Goal: Navigation & Orientation: Find specific page/section

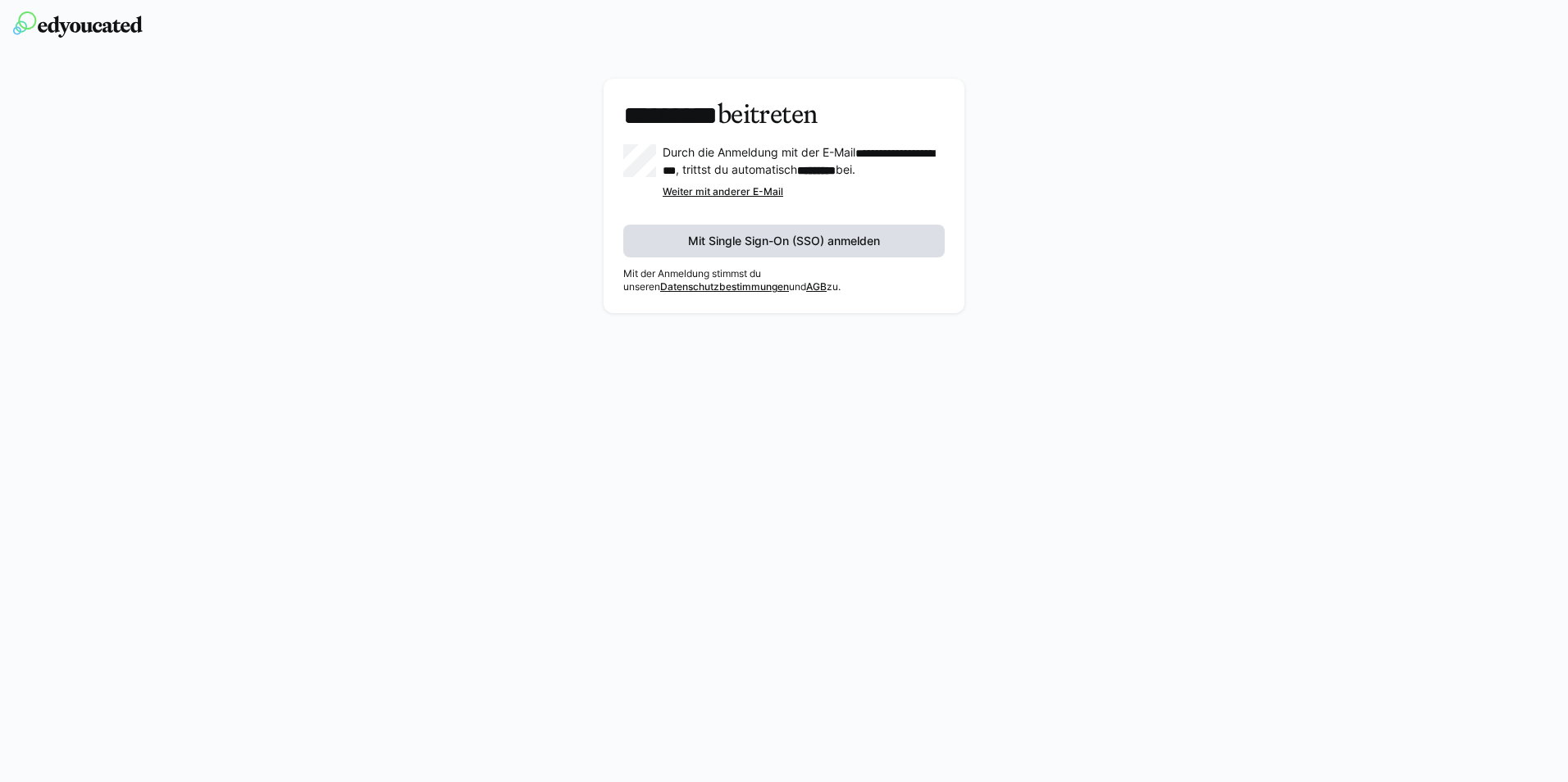
click at [726, 249] on span "Mit Single Sign-On (SSO) anmelden" at bounding box center [784, 241] width 197 height 17
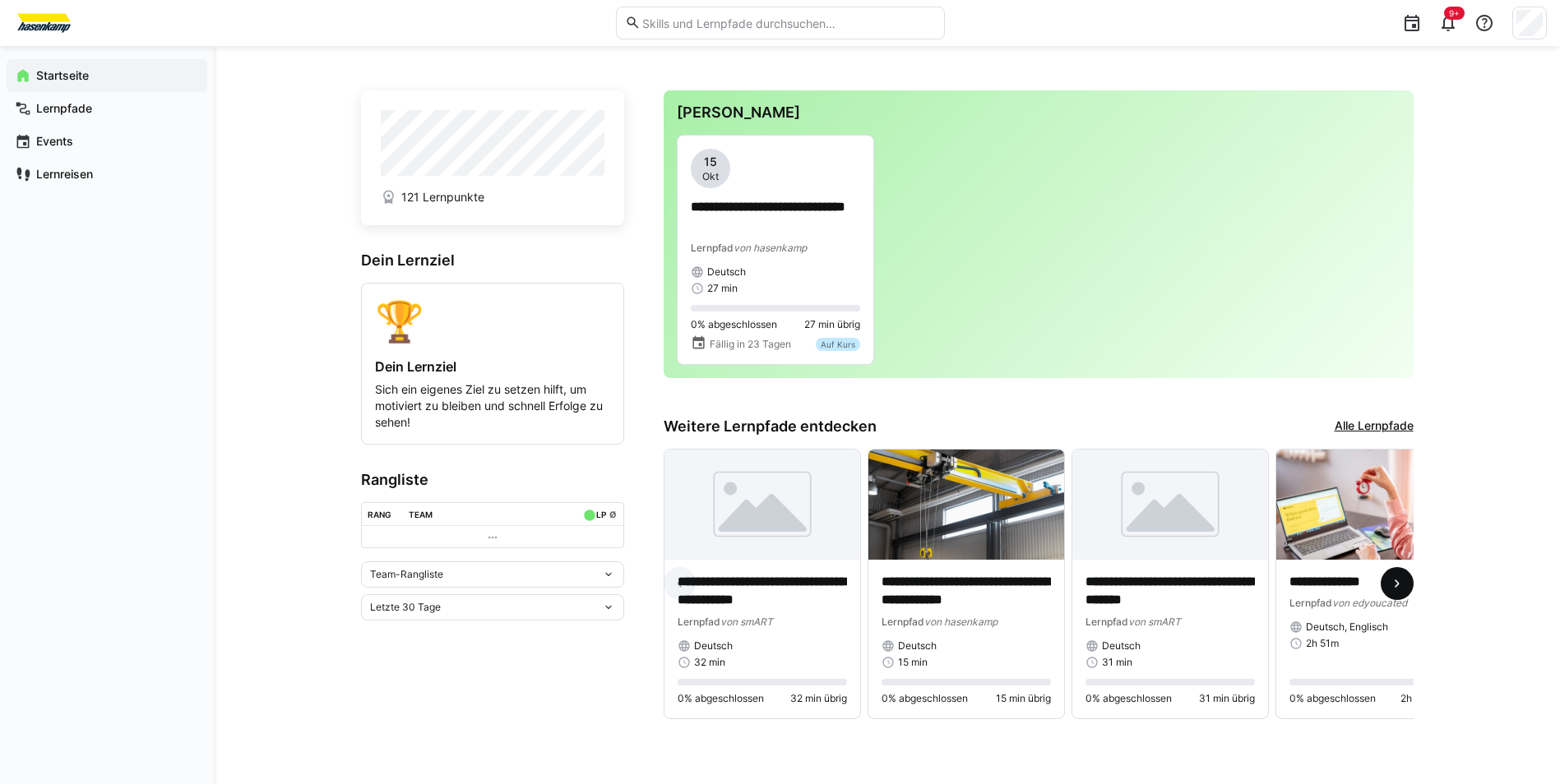
click at [1397, 587] on eds-icon at bounding box center [1397, 584] width 17 height 17
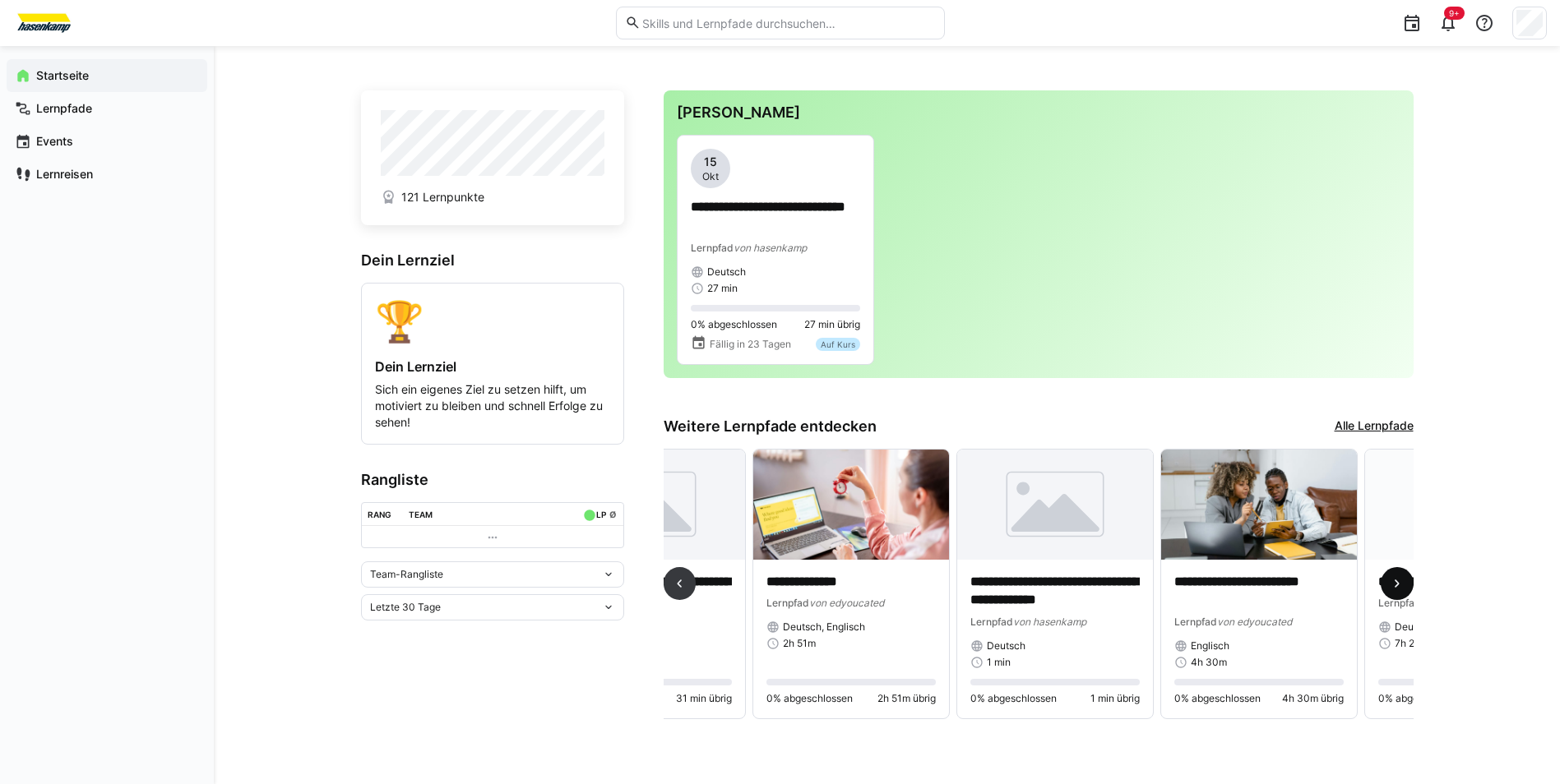
scroll to position [0, 612]
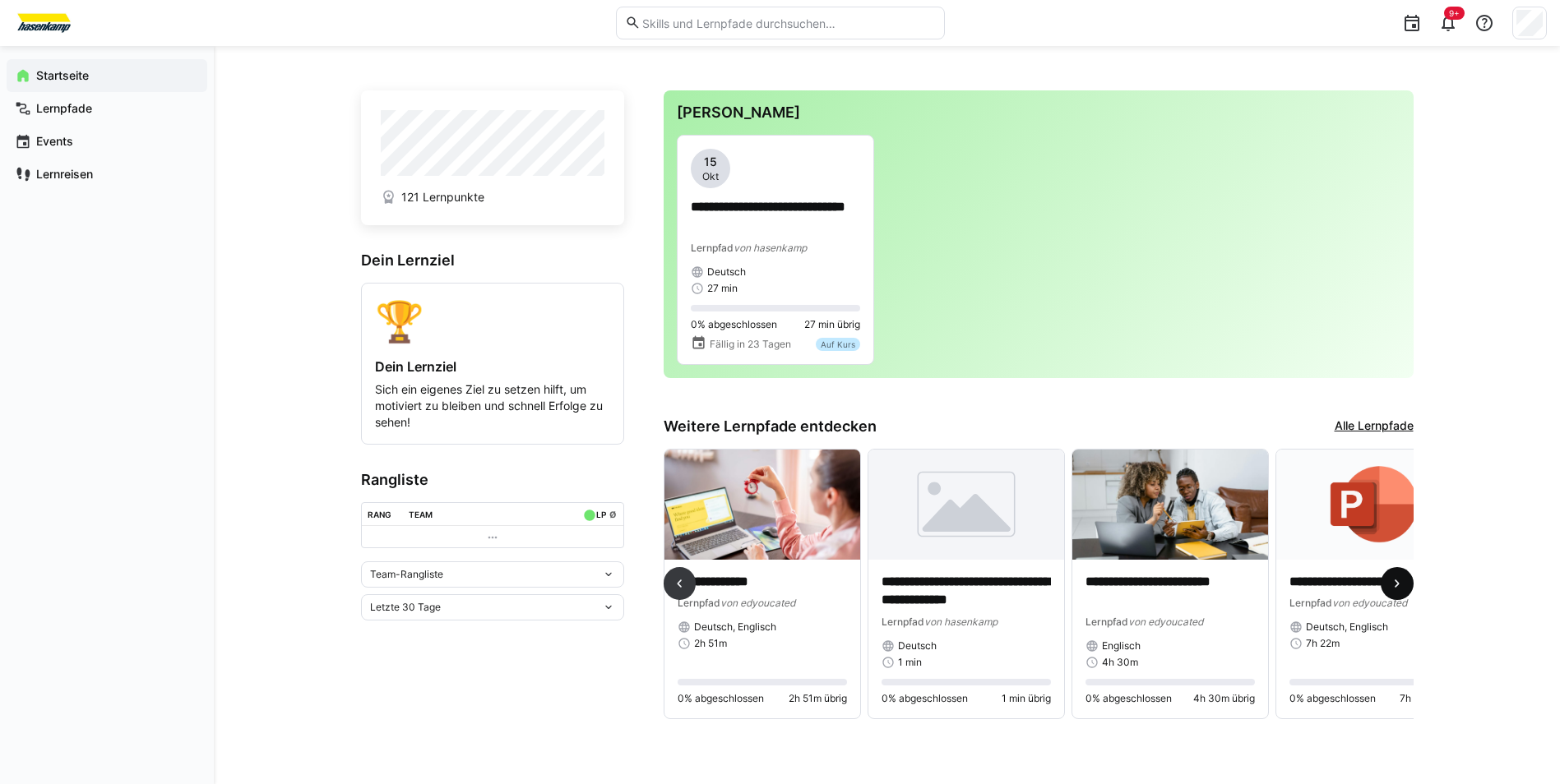
click at [1397, 587] on eds-icon at bounding box center [1397, 584] width 17 height 17
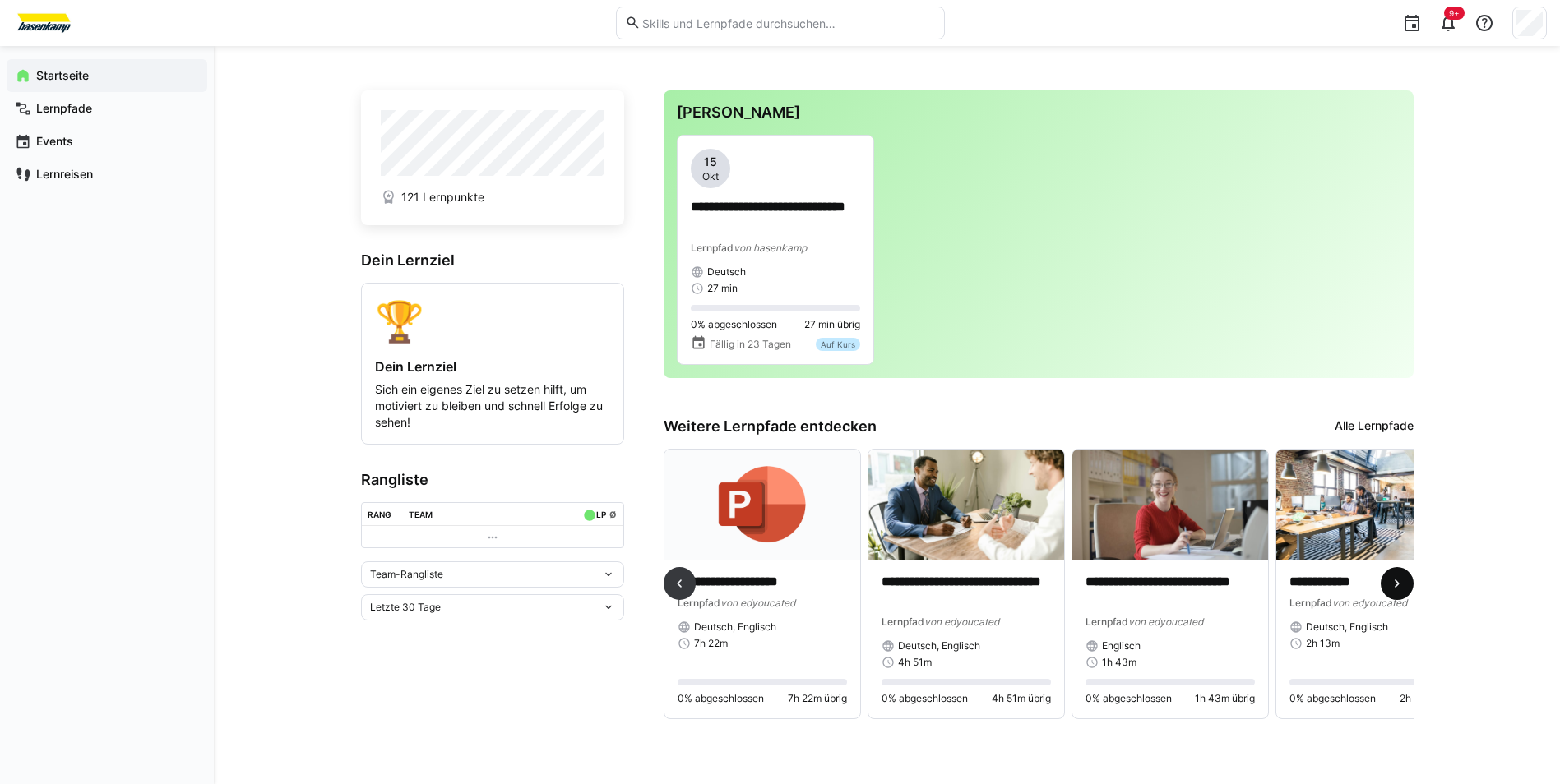
click at [1397, 587] on eds-icon at bounding box center [1397, 584] width 17 height 17
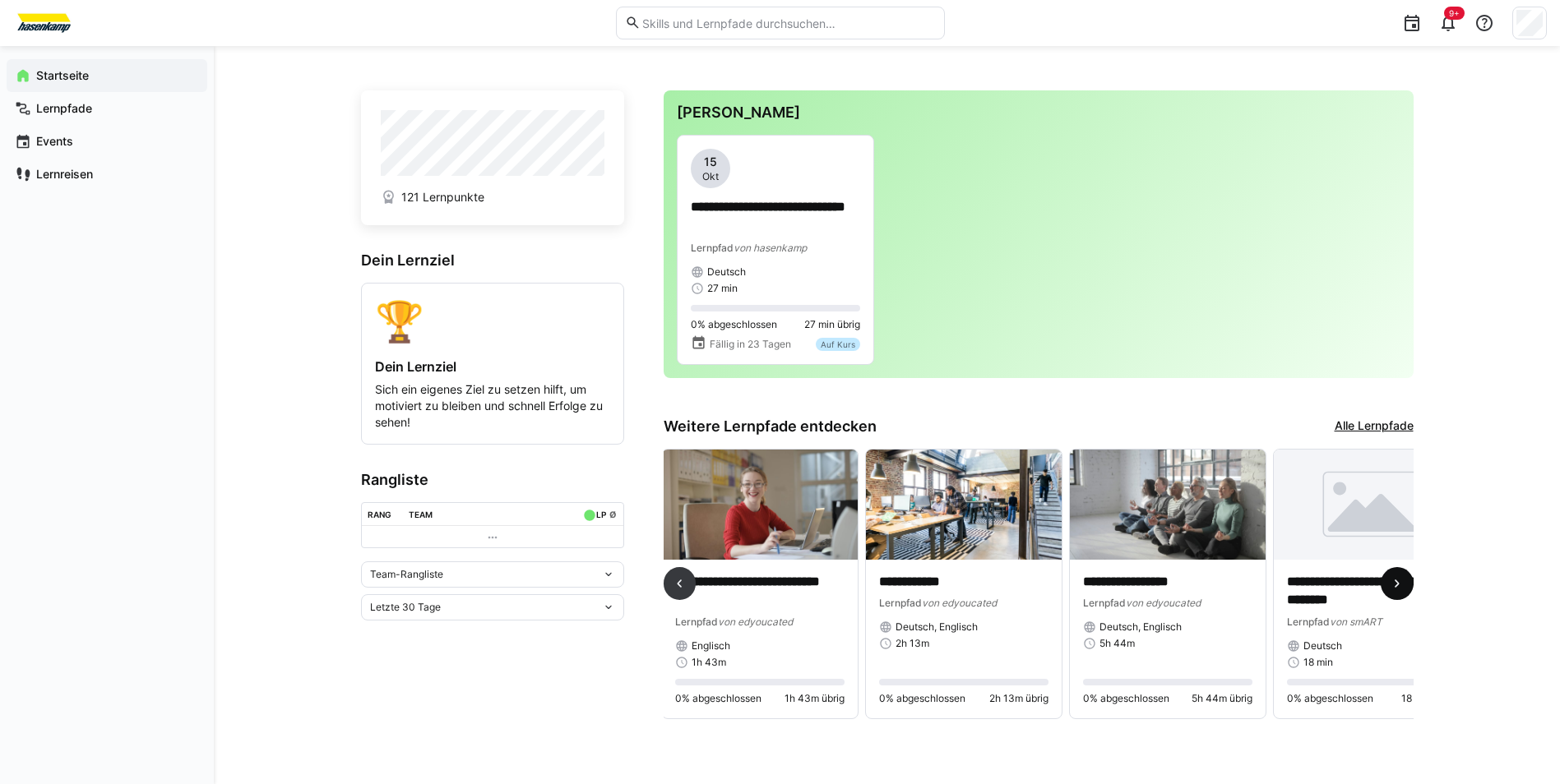
scroll to position [0, 1690]
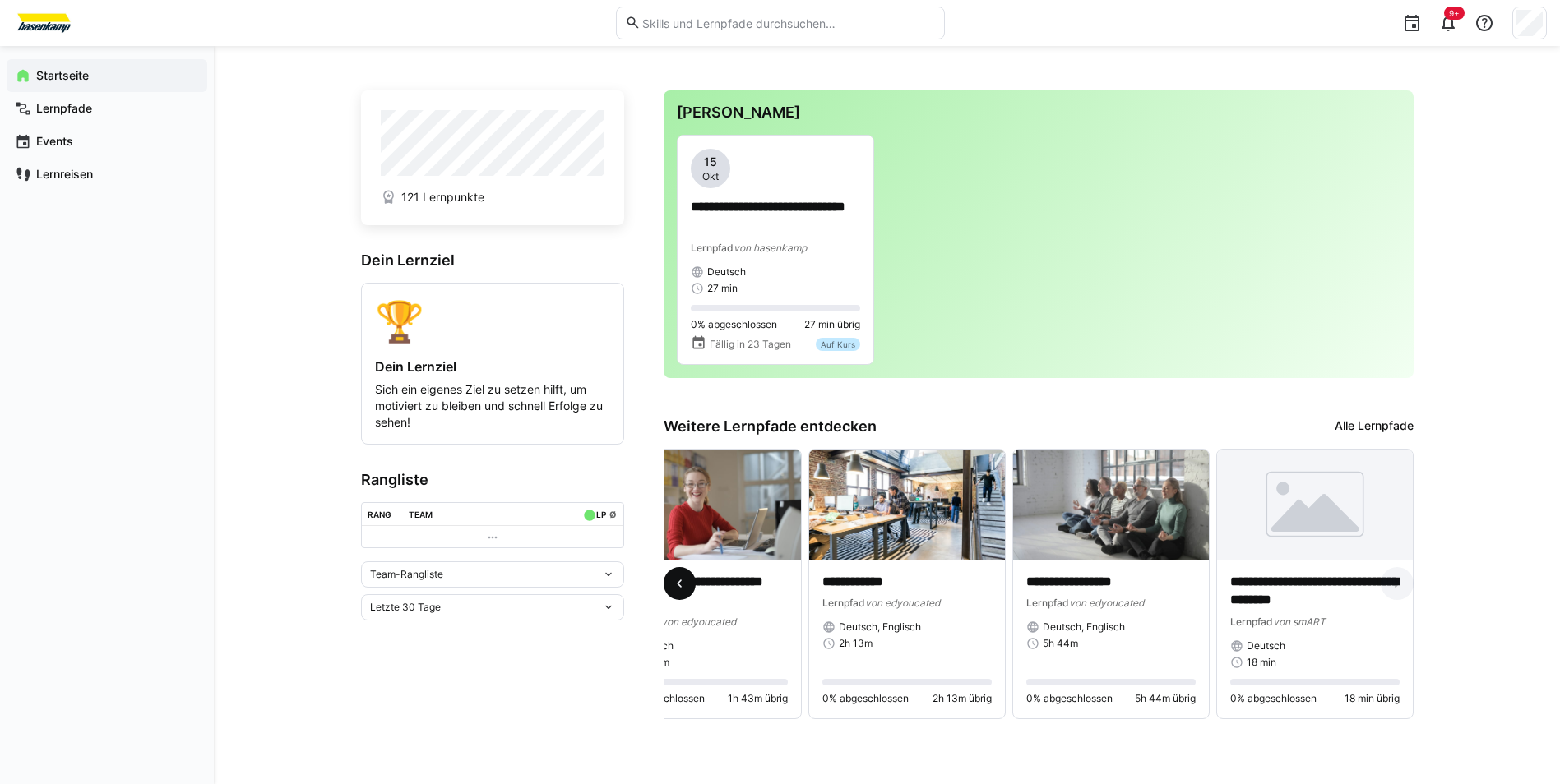
click at [670, 577] on span at bounding box center [680, 584] width 33 height 33
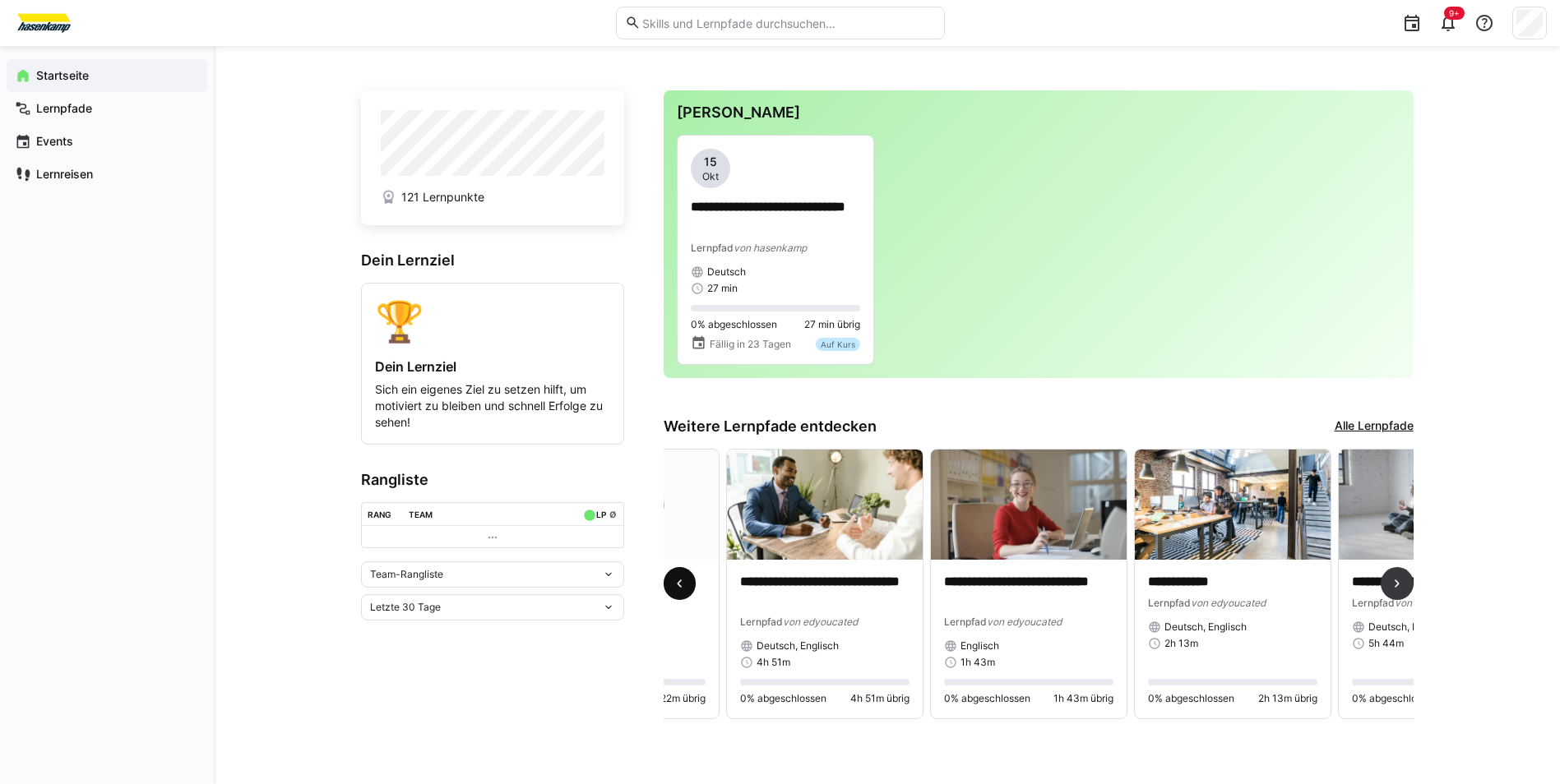
click at [670, 577] on span at bounding box center [680, 584] width 33 height 33
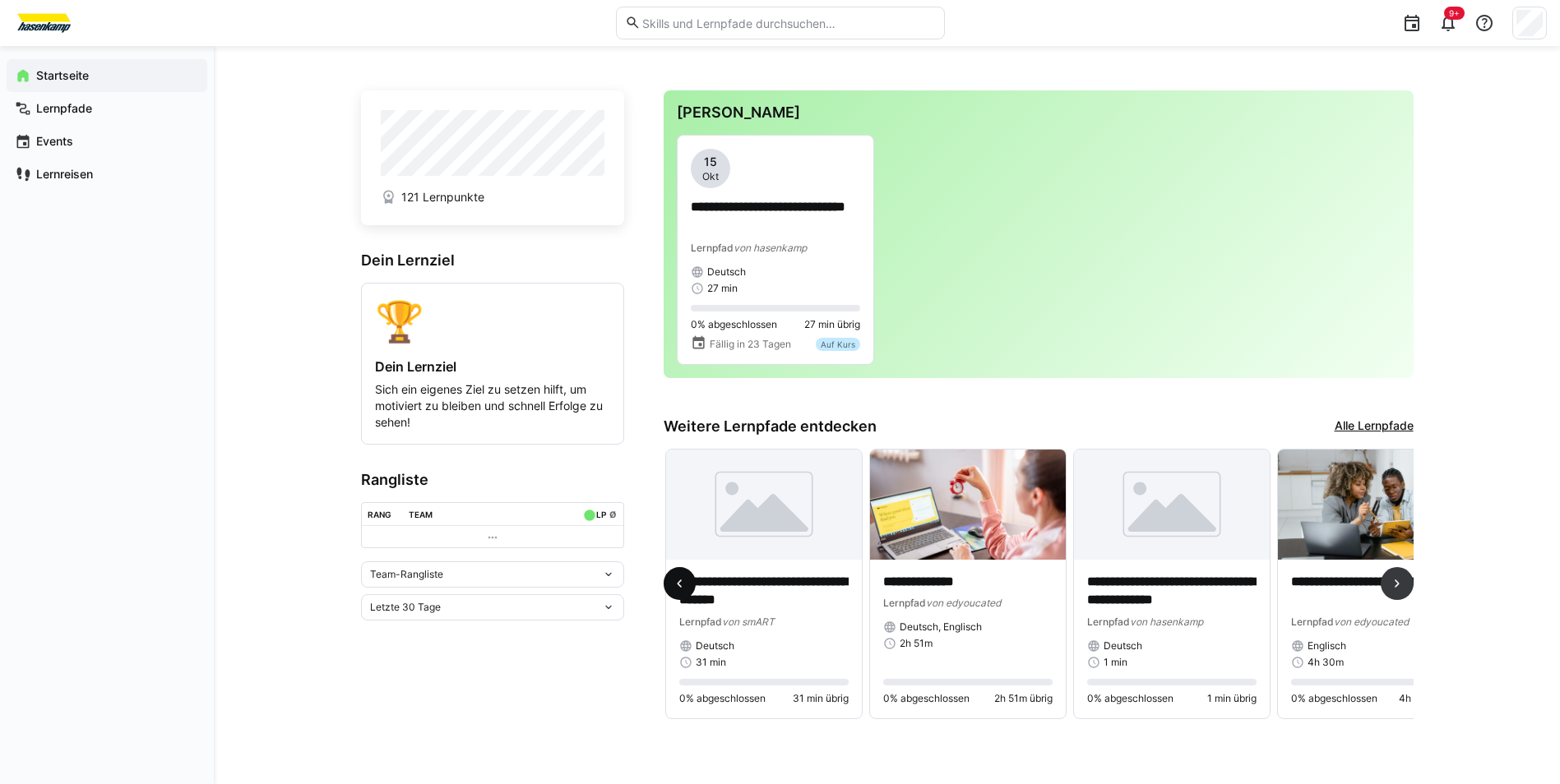
click at [670, 577] on span at bounding box center [680, 584] width 33 height 33
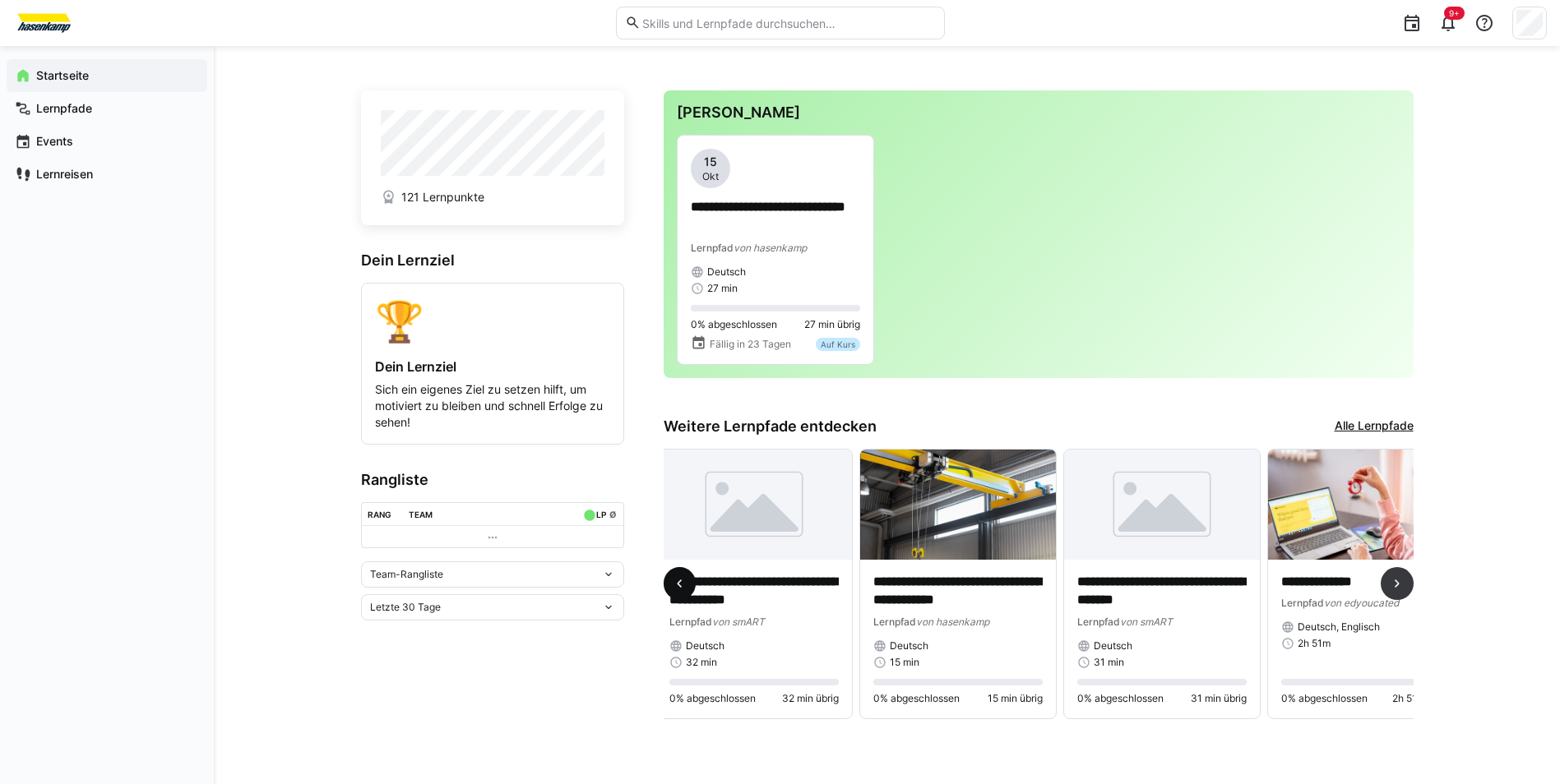
scroll to position [0, 0]
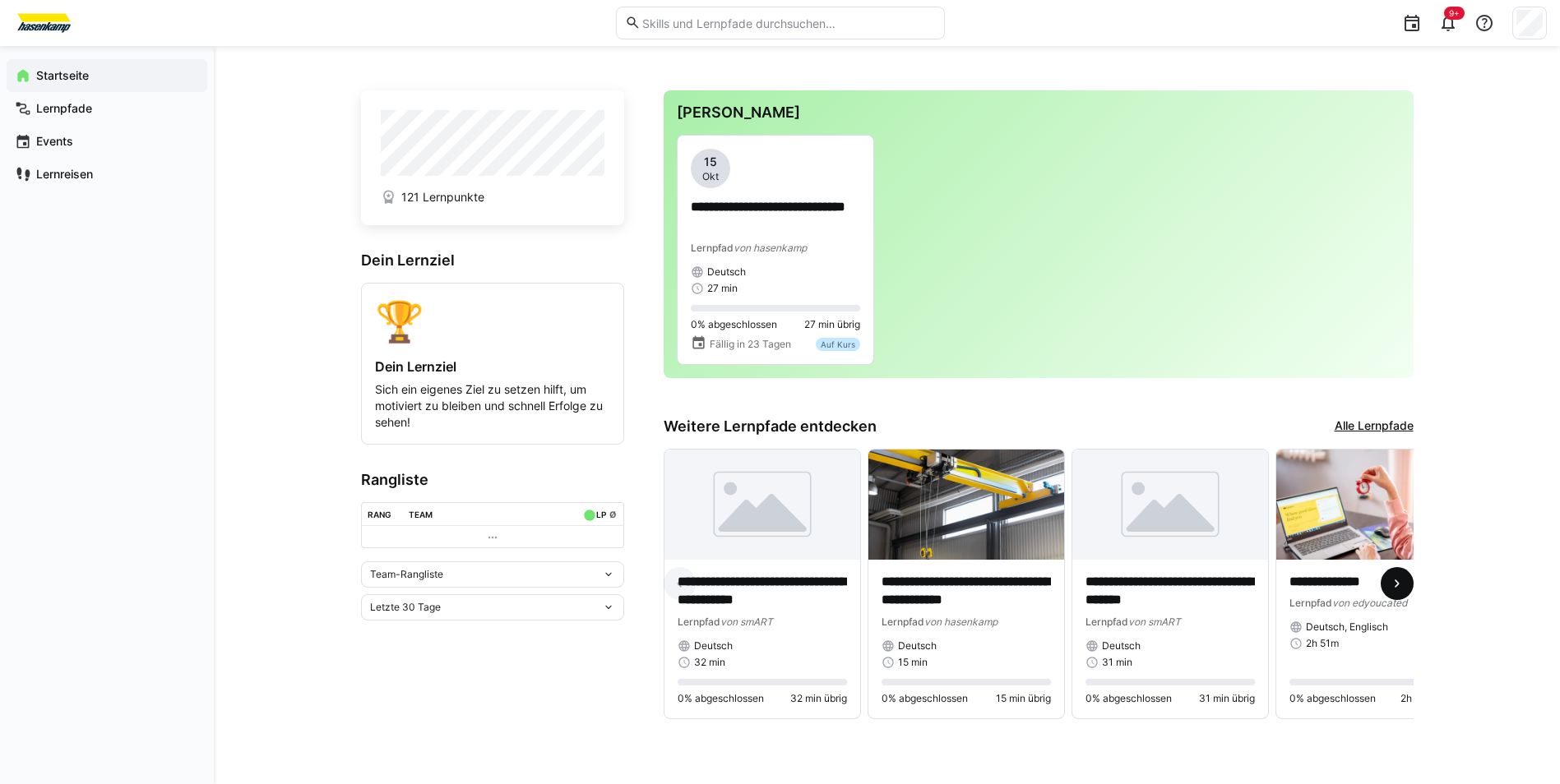
click at [1403, 587] on eds-icon at bounding box center [1397, 584] width 17 height 17
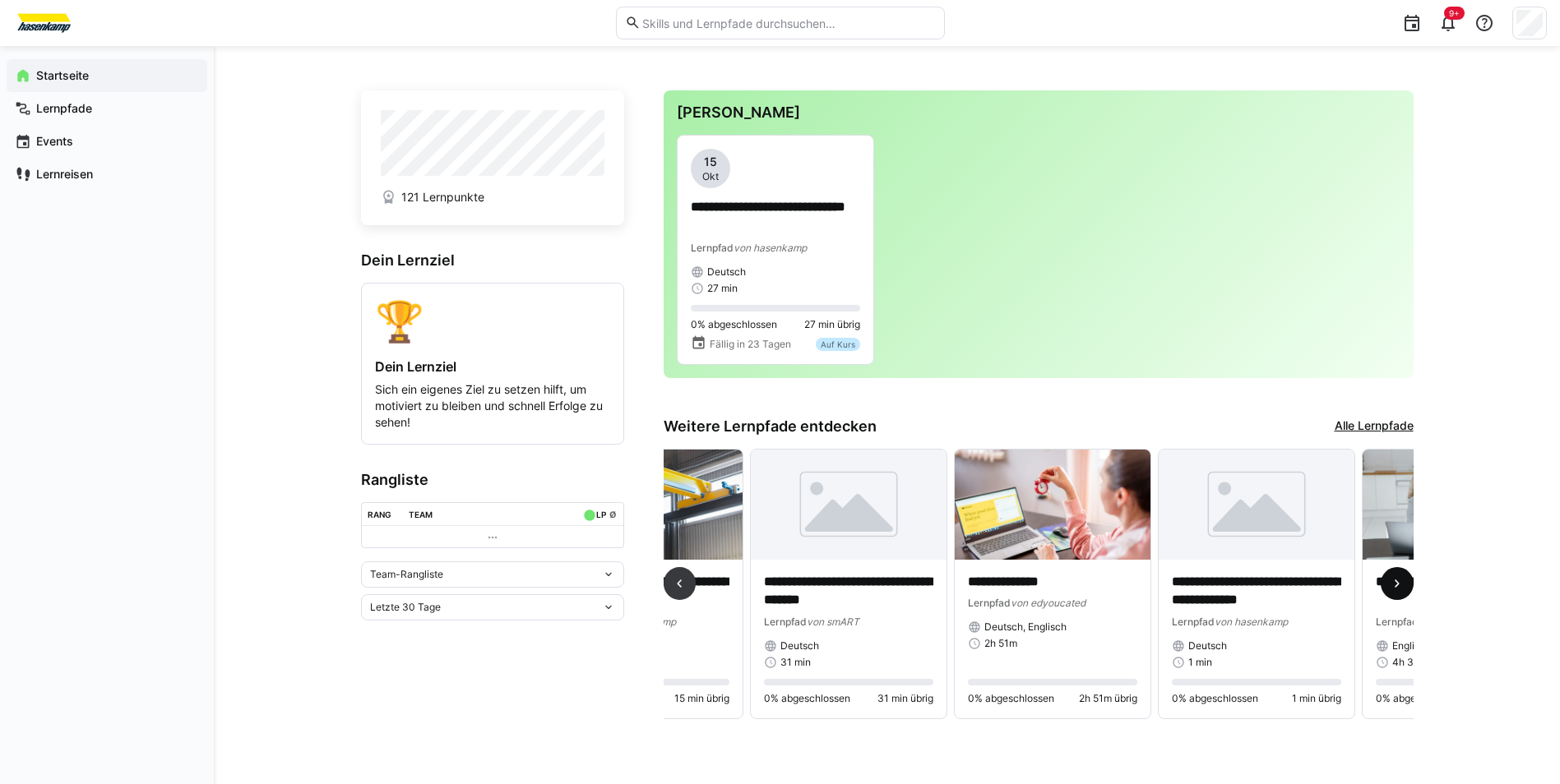
click at [1403, 587] on eds-icon at bounding box center [1397, 584] width 17 height 17
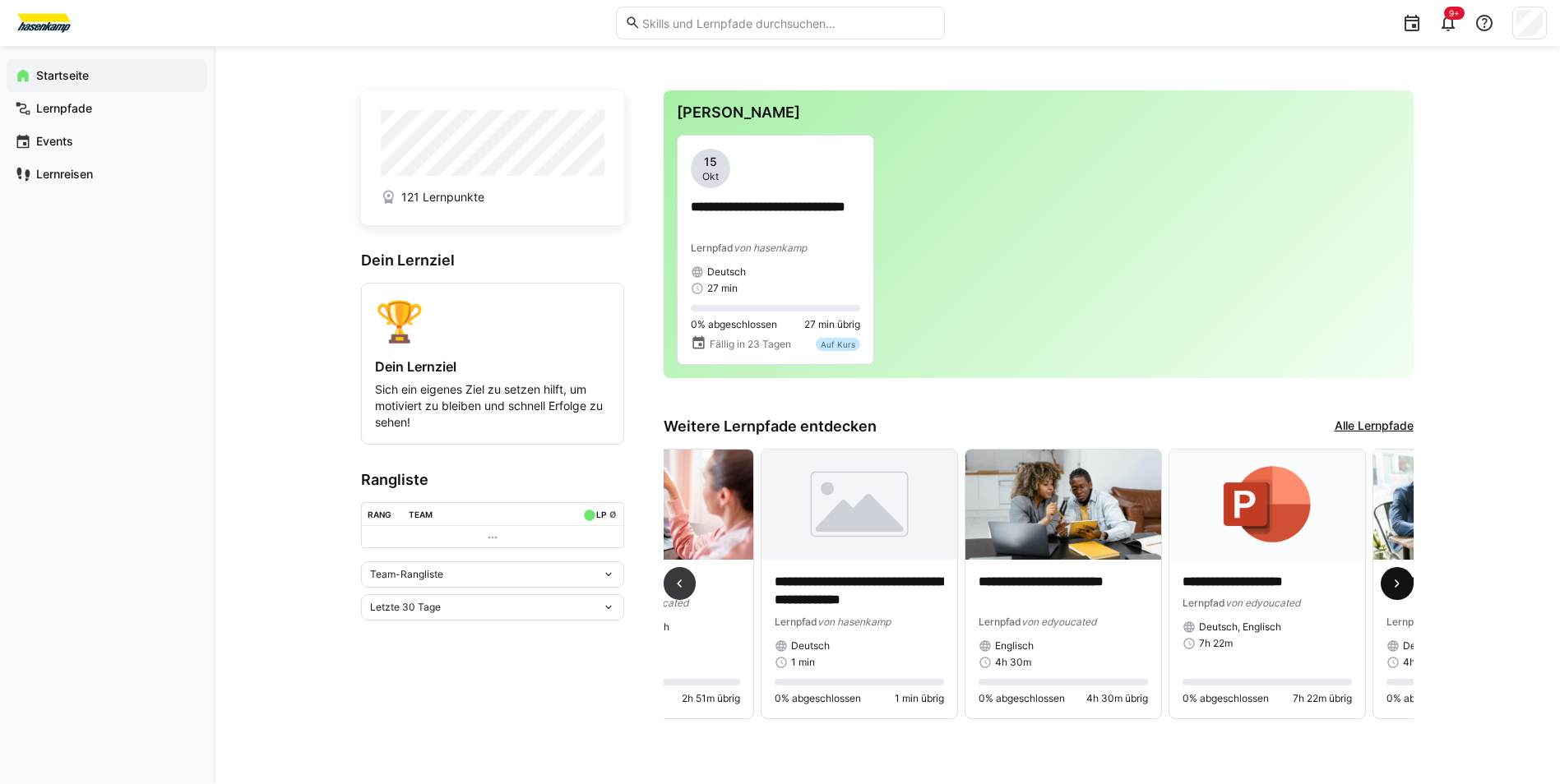
click at [1403, 587] on eds-icon at bounding box center [1397, 584] width 17 height 17
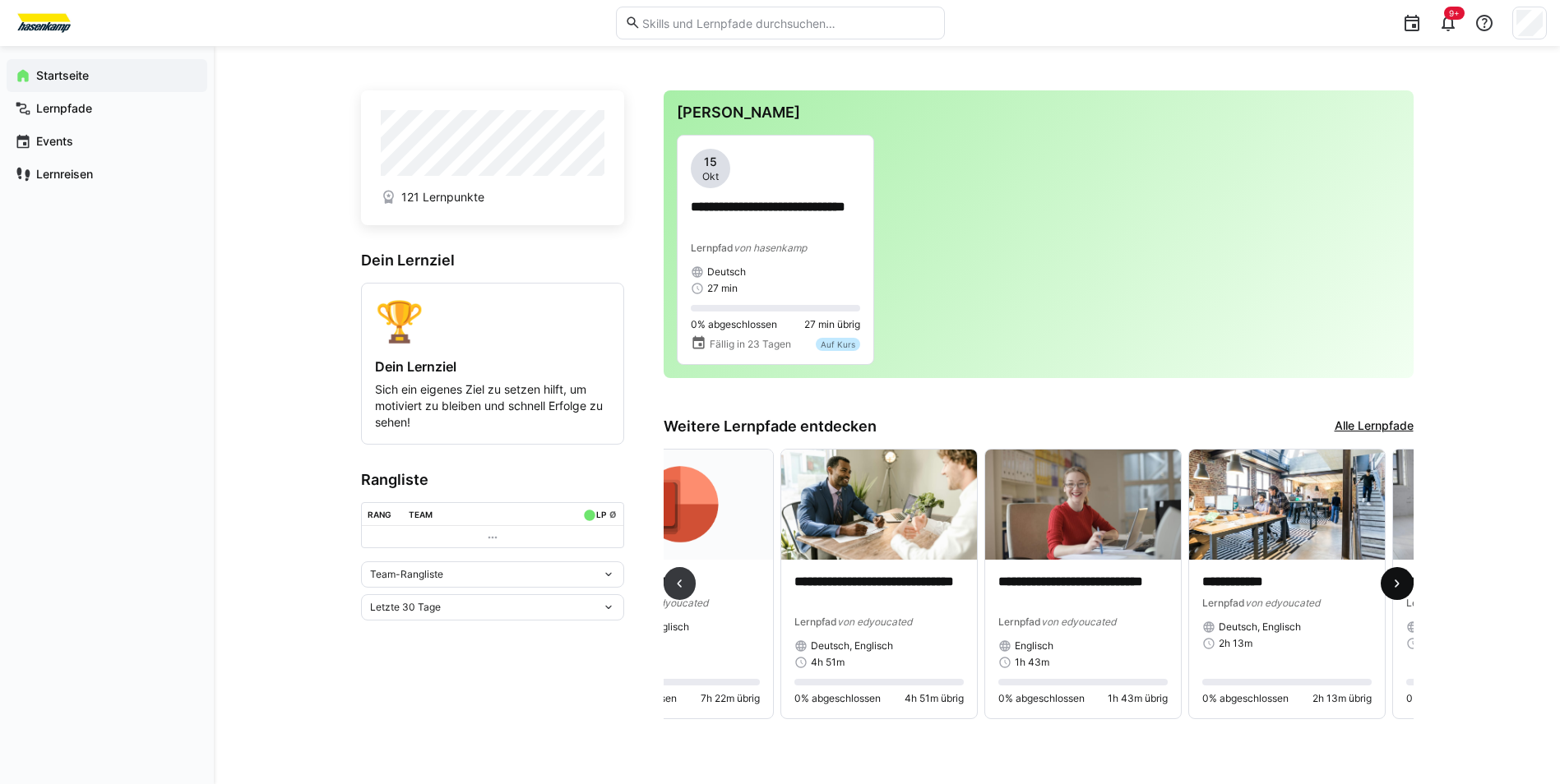
click at [1403, 587] on eds-icon at bounding box center [1397, 584] width 17 height 17
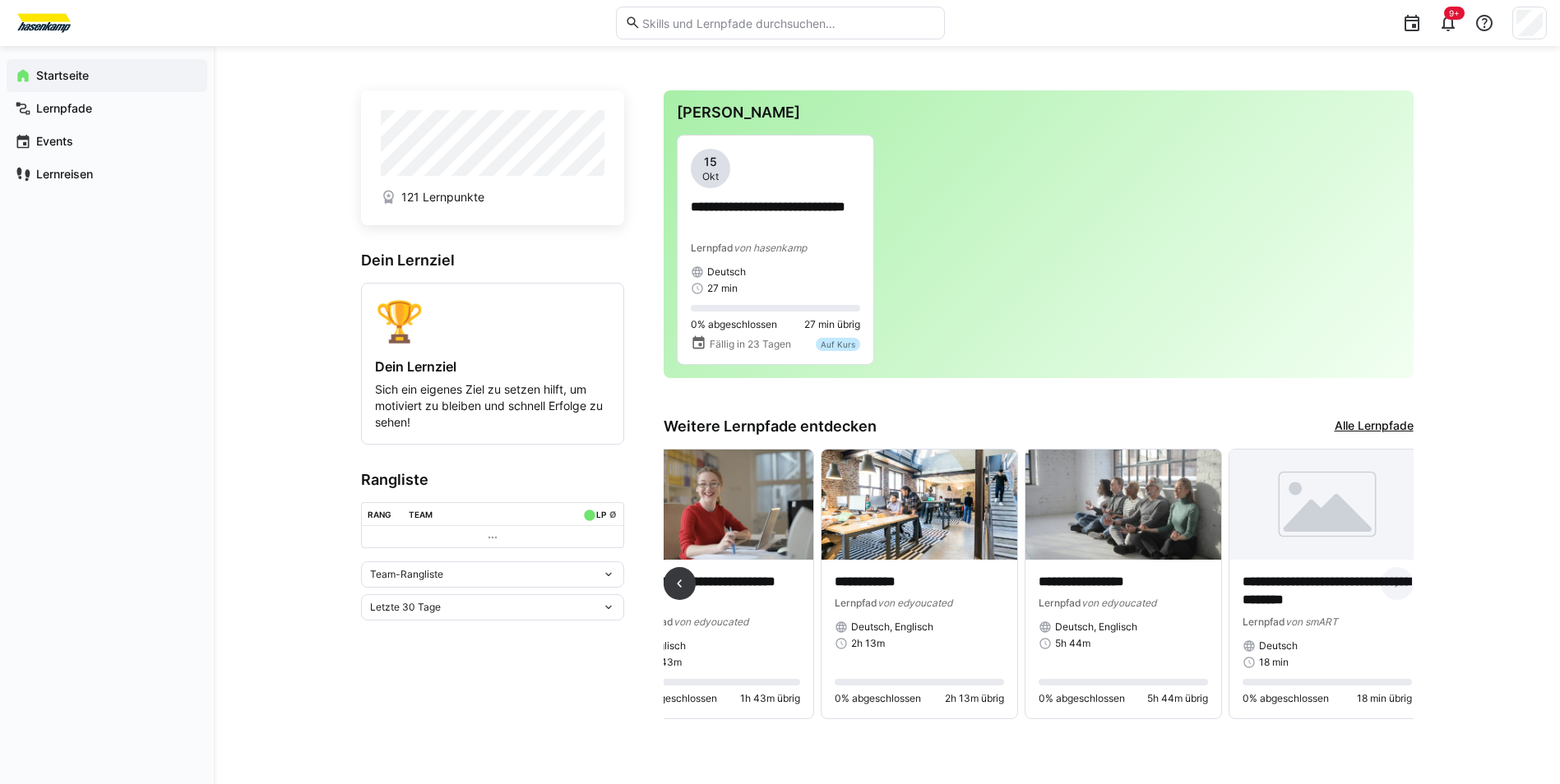
scroll to position [0, 1690]
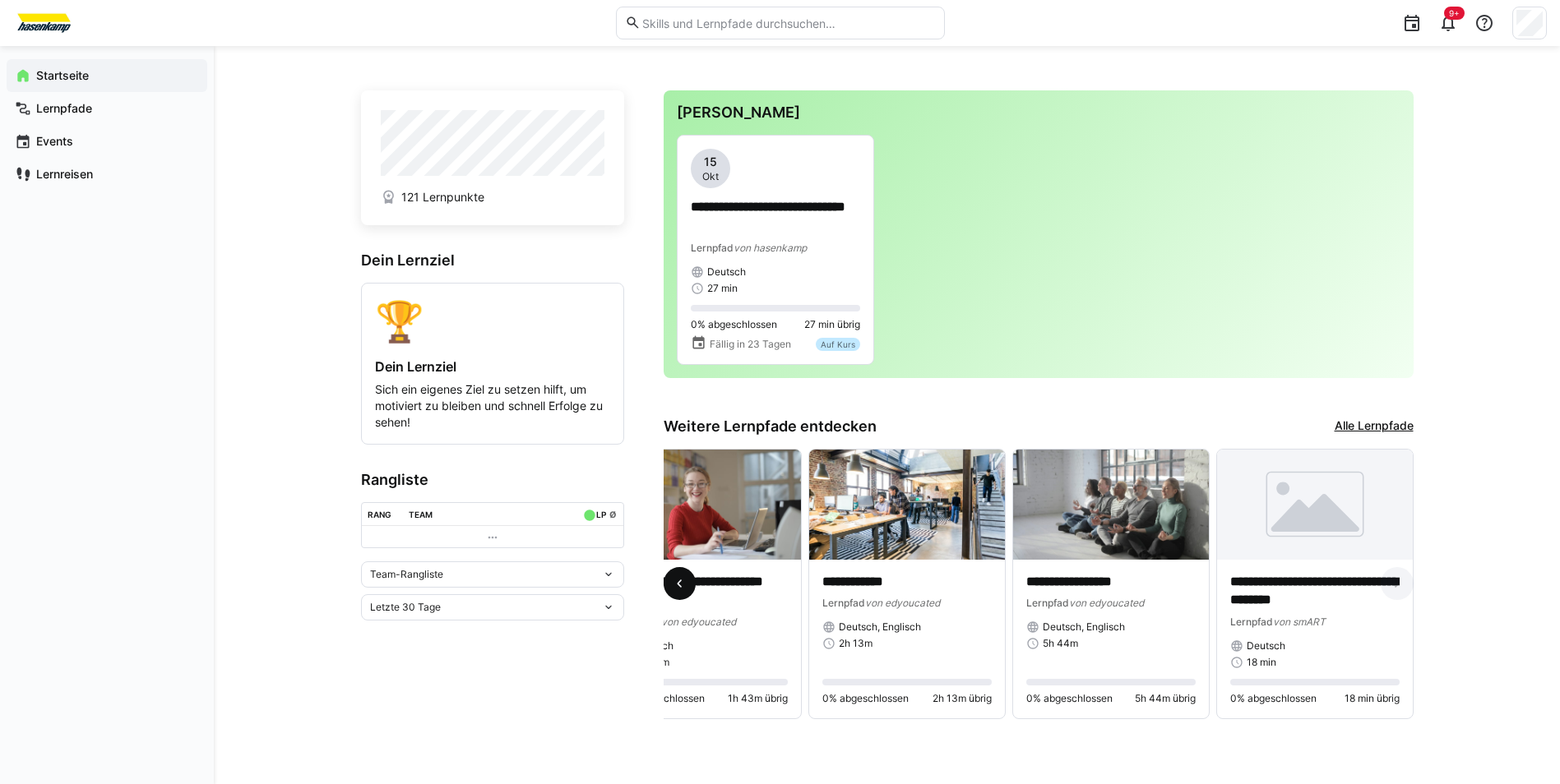
click at [670, 588] on eds-icon at bounding box center [679, 584] width 17 height 17
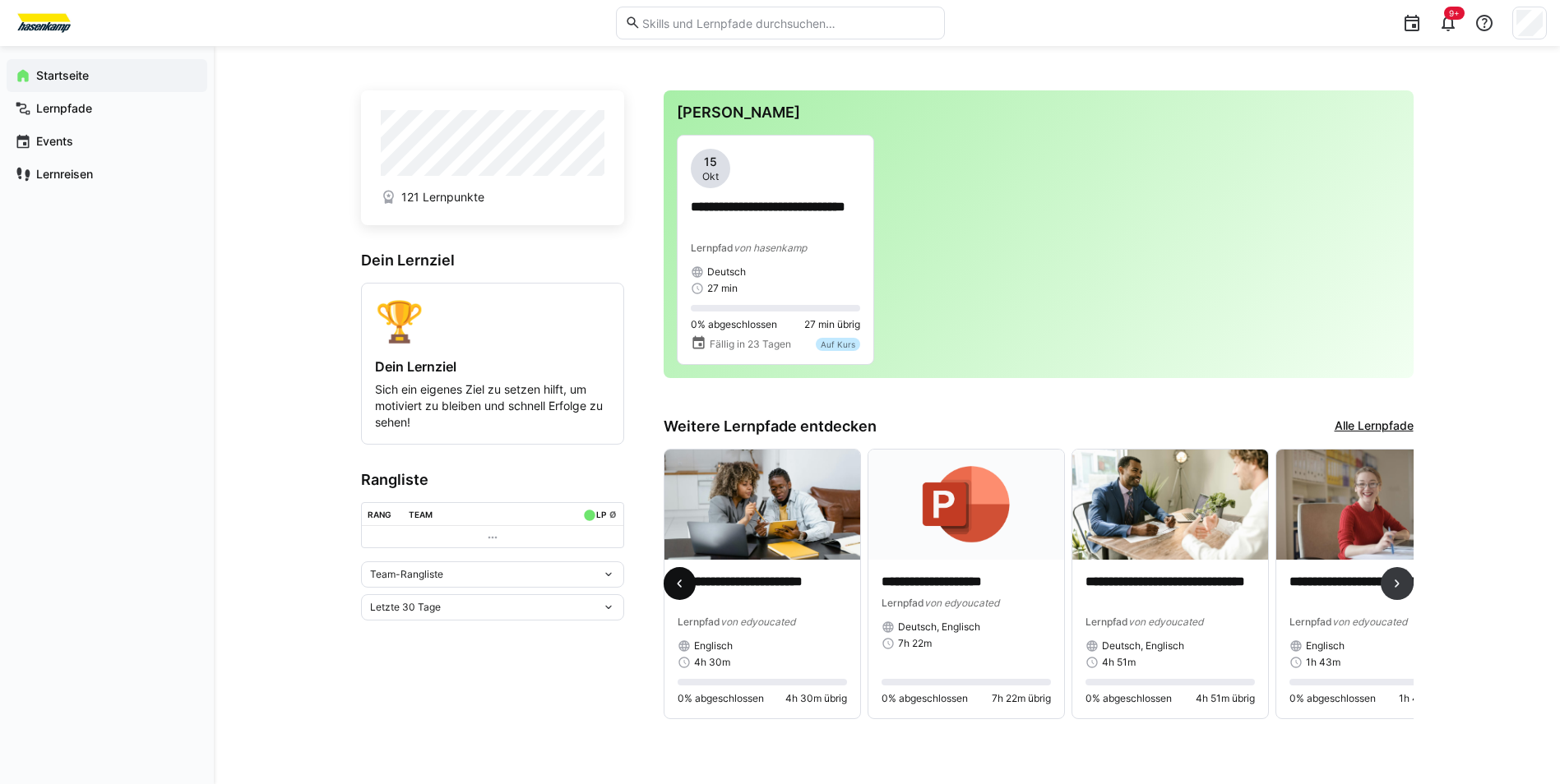
click at [670, 588] on eds-icon at bounding box center [679, 584] width 17 height 17
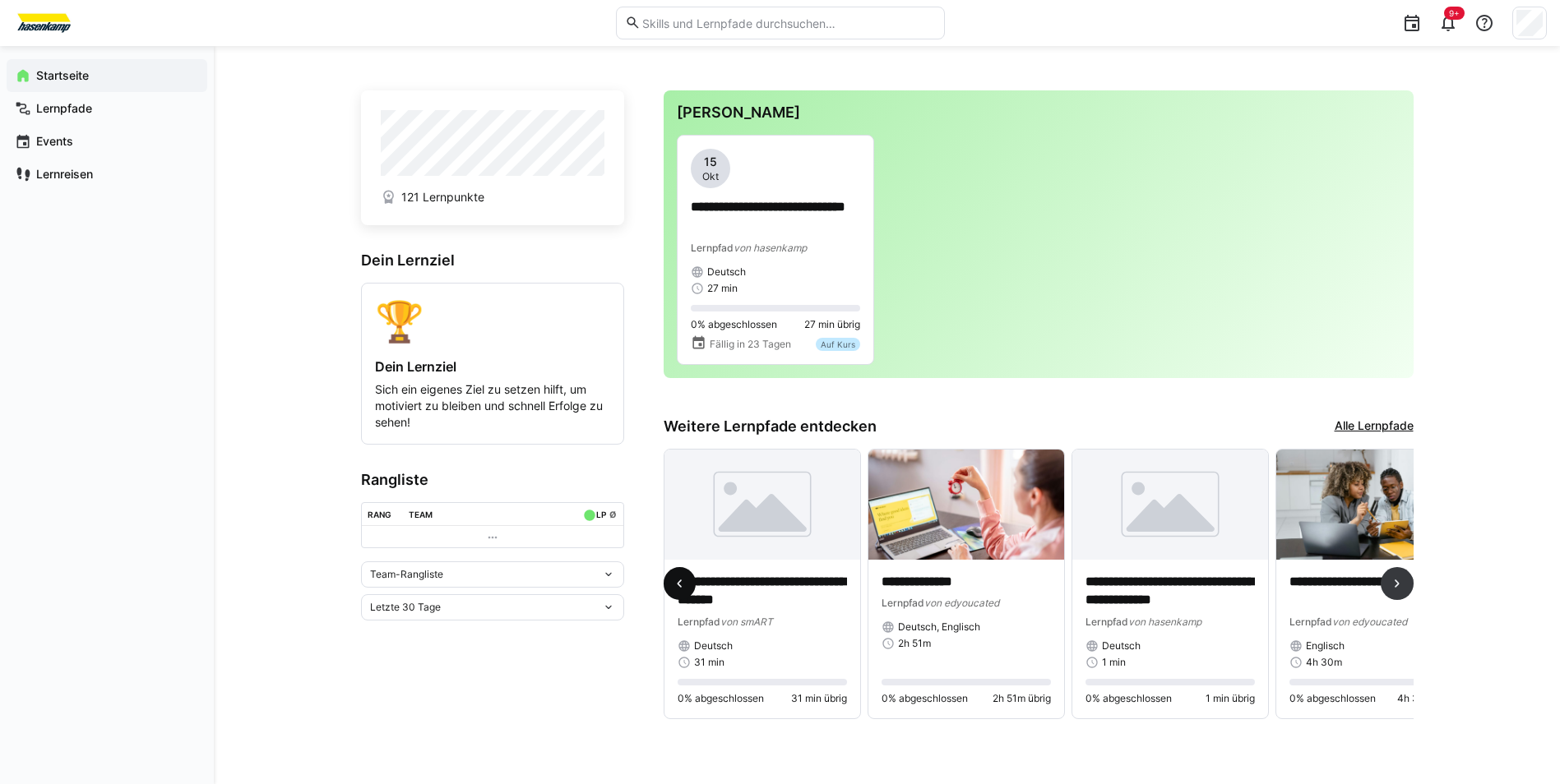
click at [670, 588] on eds-icon at bounding box center [679, 584] width 17 height 17
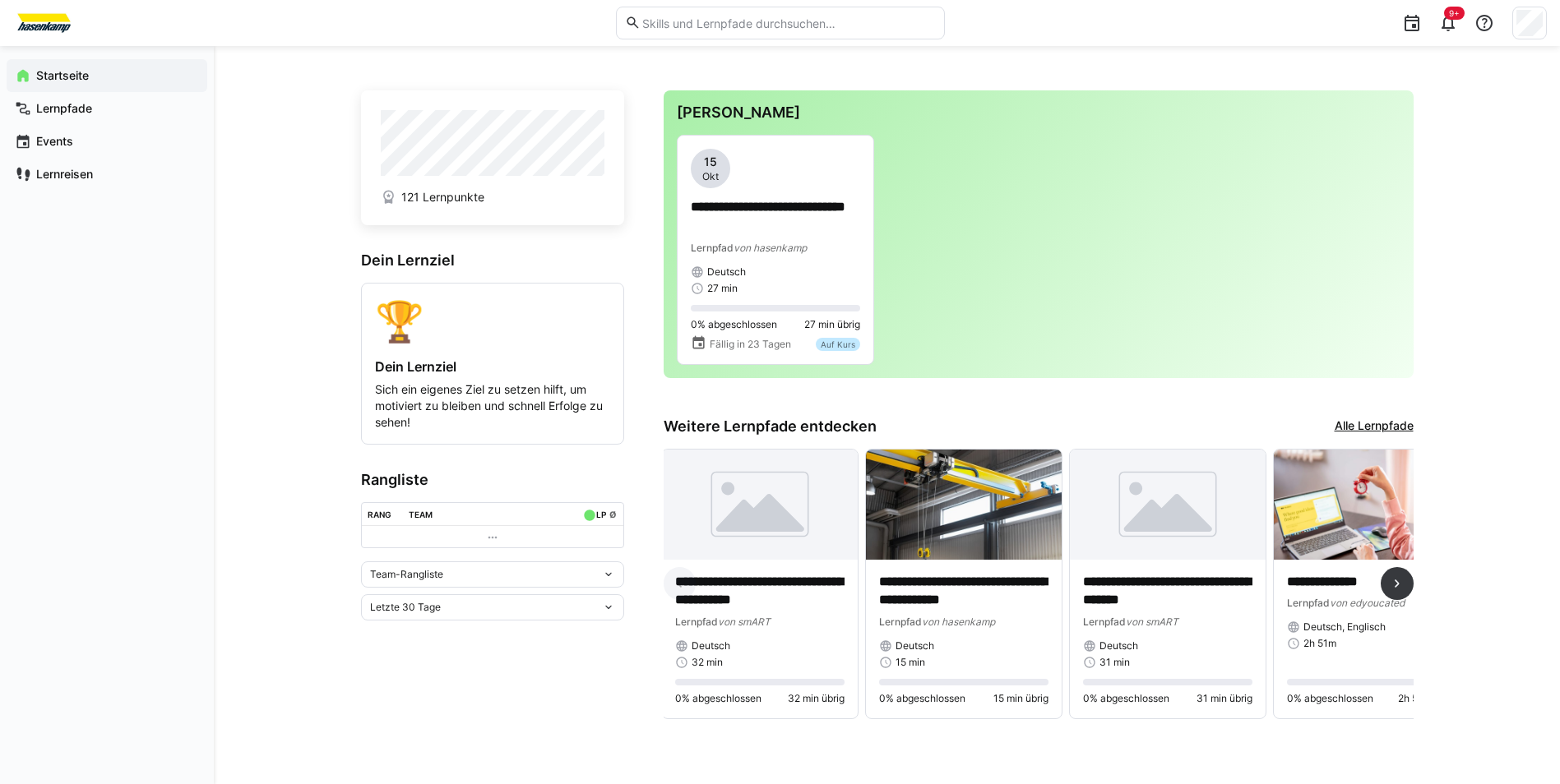
scroll to position [0, 0]
